Goal: Task Accomplishment & Management: Use online tool/utility

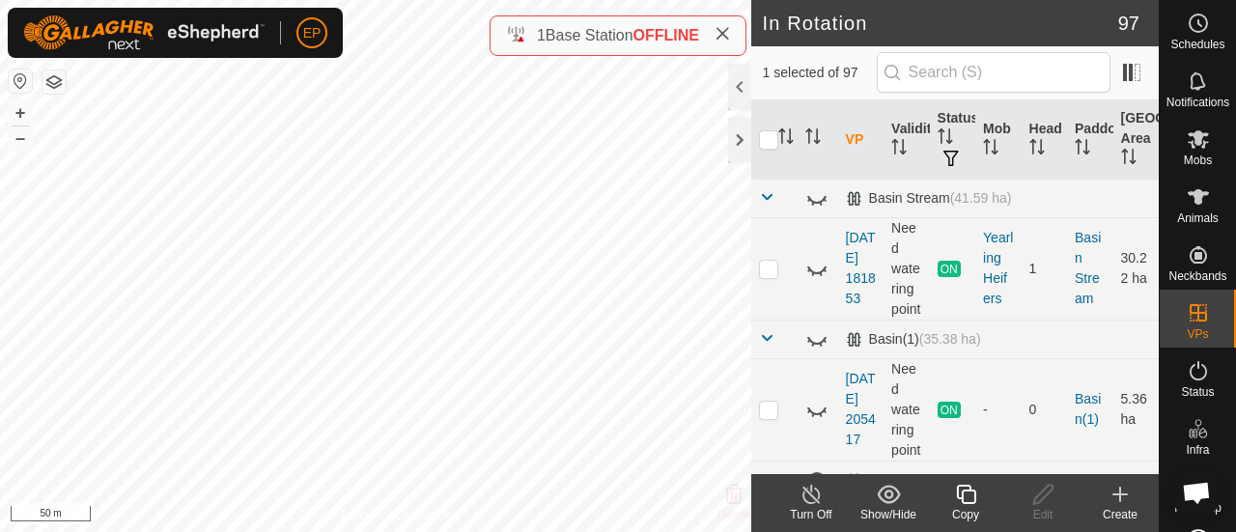
click at [965, 498] on icon at bounding box center [966, 494] width 24 height 23
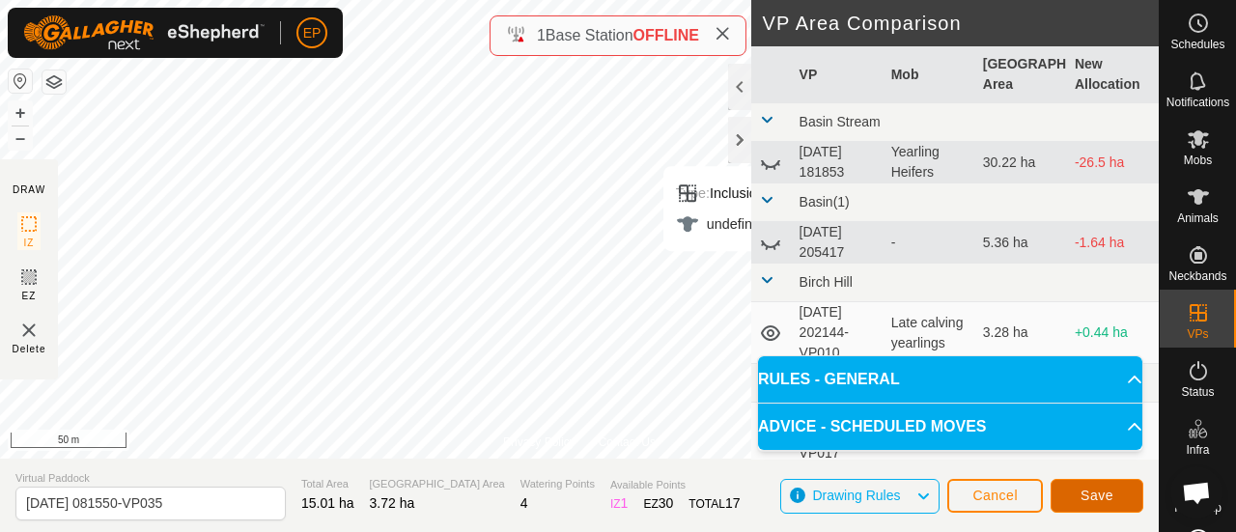
click at [1093, 495] on span "Save" at bounding box center [1096, 495] width 33 height 15
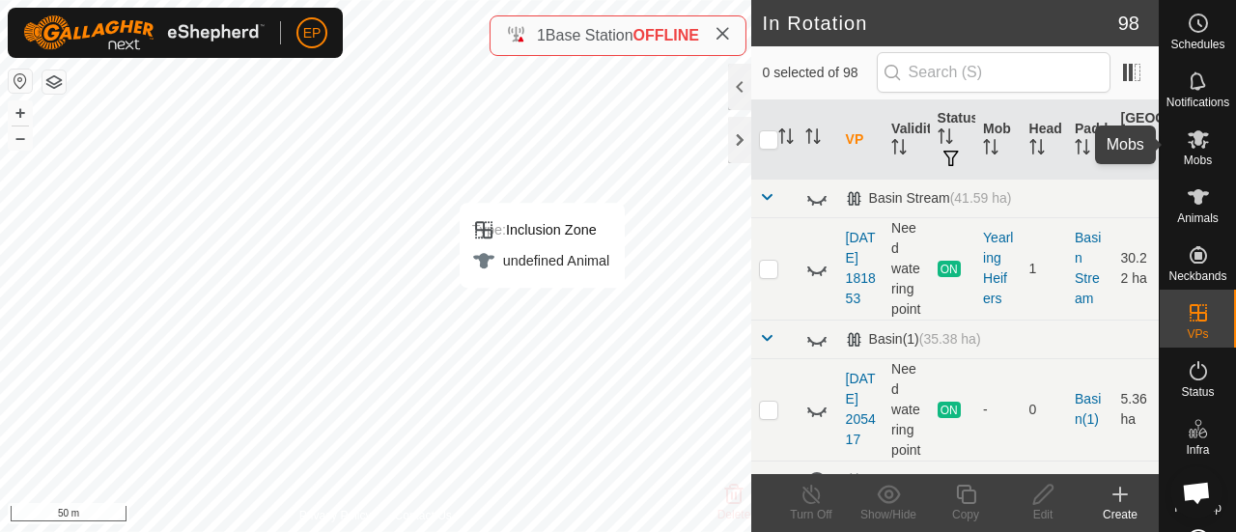
click at [1188, 134] on icon at bounding box center [1198, 139] width 21 height 18
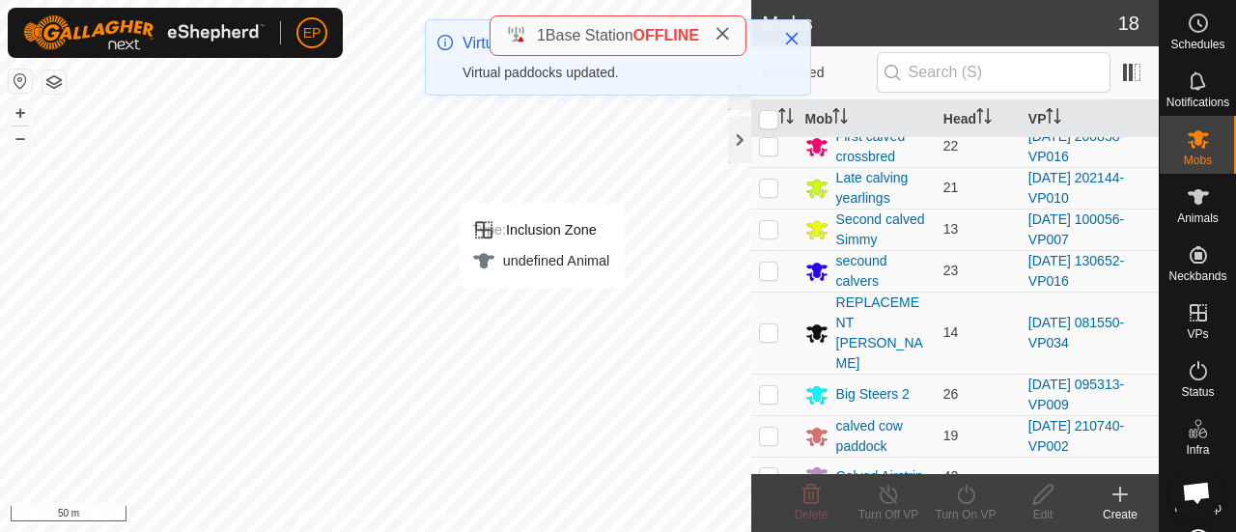
scroll to position [201, 0]
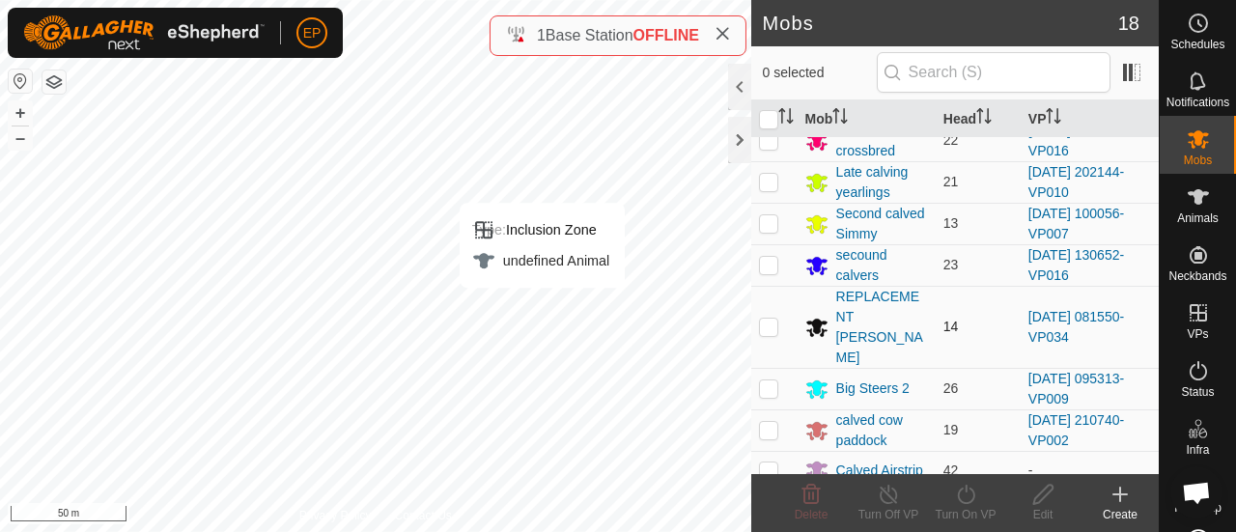
click at [775, 319] on p-checkbox at bounding box center [768, 326] width 19 height 15
checkbox input "true"
click at [970, 490] on icon at bounding box center [966, 494] width 24 height 23
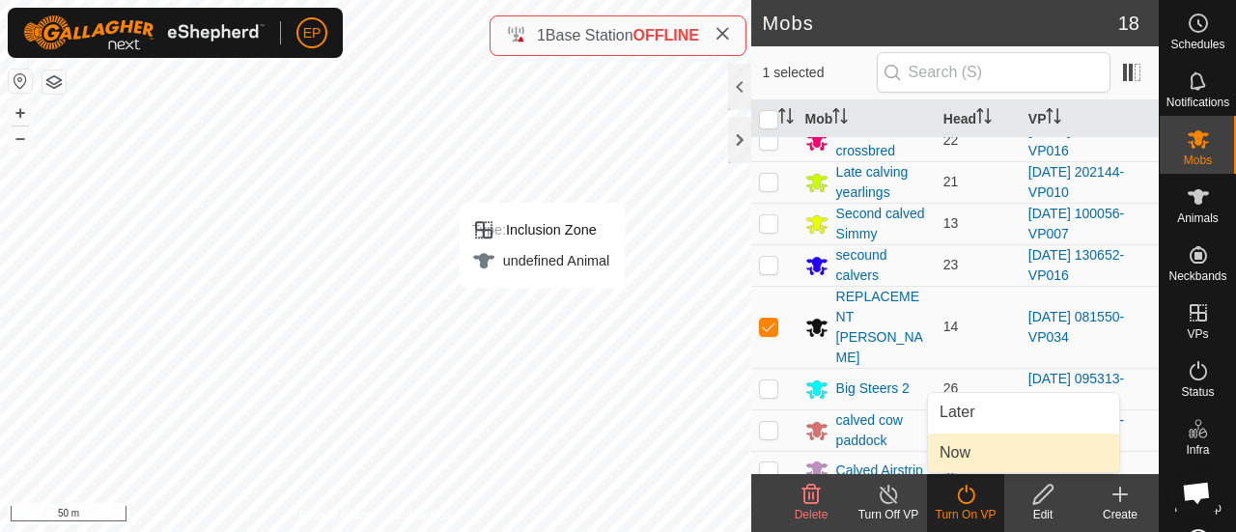
click at [967, 455] on link "Now" at bounding box center [1023, 452] width 191 height 39
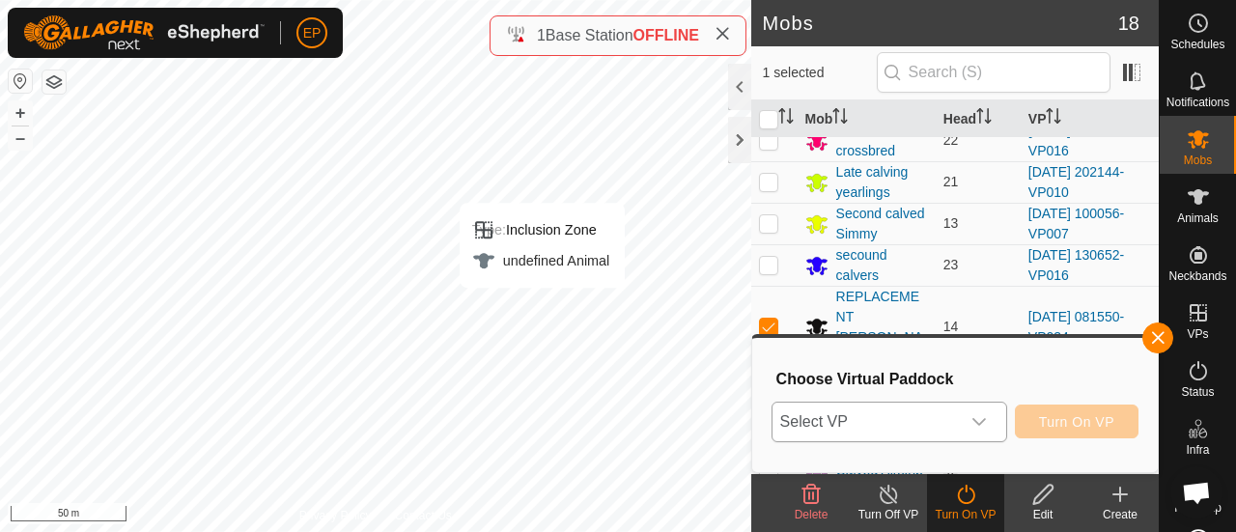
click at [933, 421] on span "Select VP" at bounding box center [865, 422] width 187 height 39
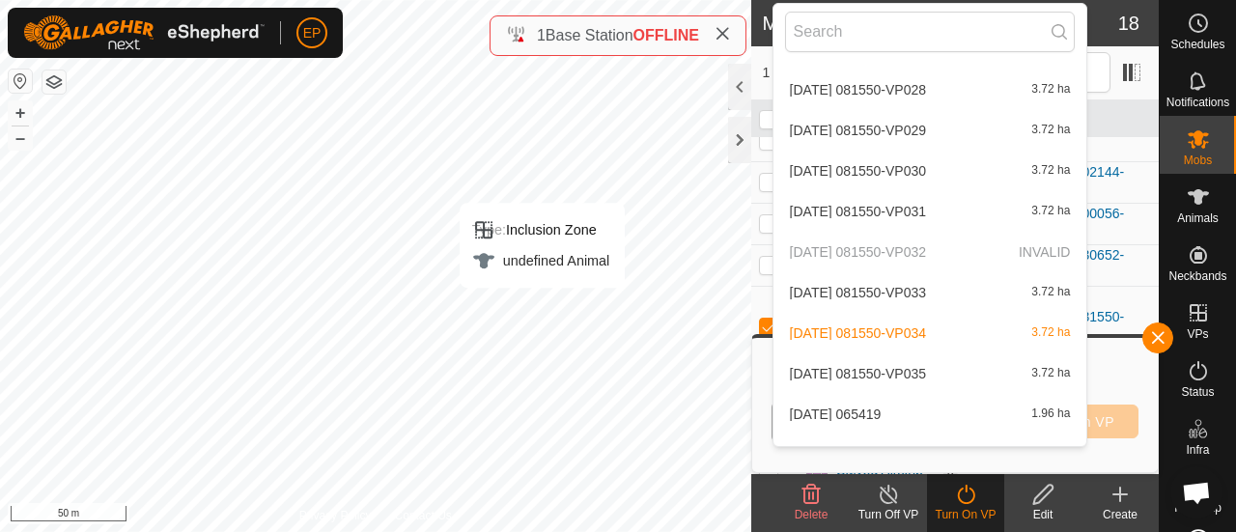
scroll to position [3984, 0]
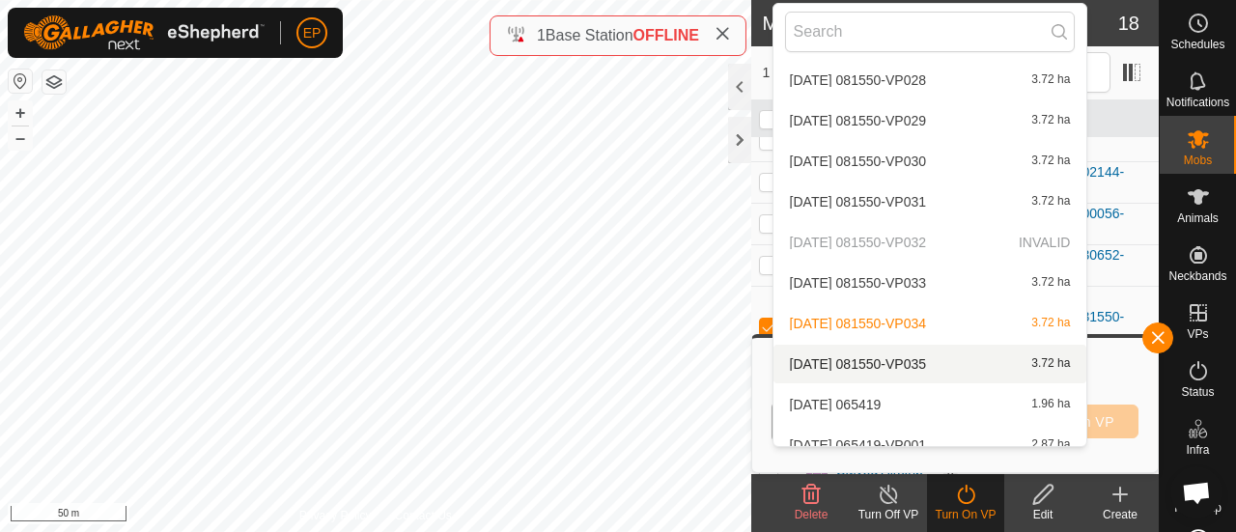
click at [837, 368] on li "[DATE] 081550-VP035 3.72 ha" at bounding box center [930, 364] width 314 height 39
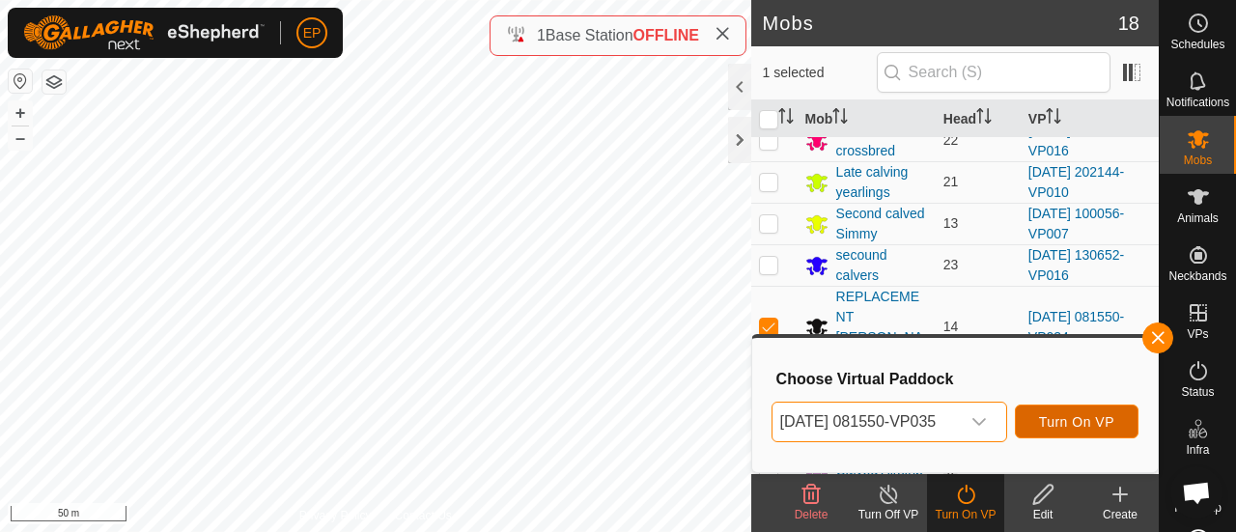
click at [1058, 414] on span "Turn On VP" at bounding box center [1076, 421] width 75 height 15
